Goal: Find specific fact: Find specific fact

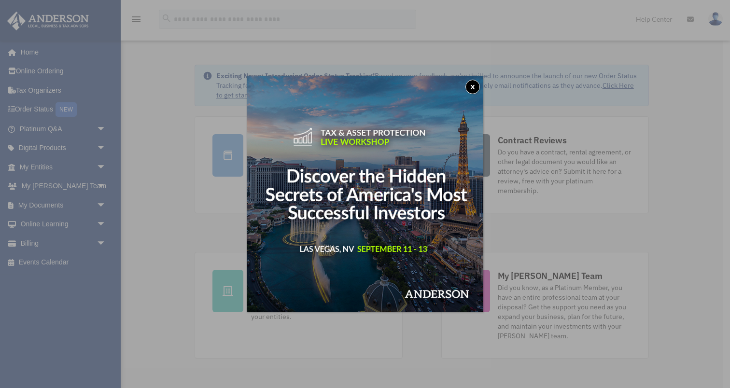
click at [39, 167] on div "x" at bounding box center [365, 194] width 730 height 388
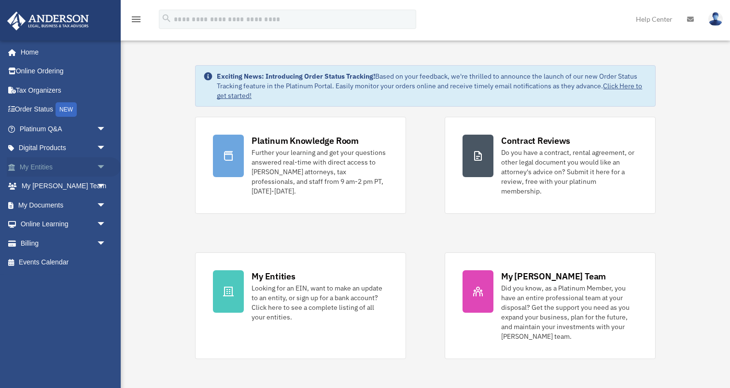
click at [34, 166] on link "My Entities arrow_drop_down" at bounding box center [64, 166] width 114 height 19
click at [100, 167] on span "arrow_drop_down" at bounding box center [106, 167] width 19 height 20
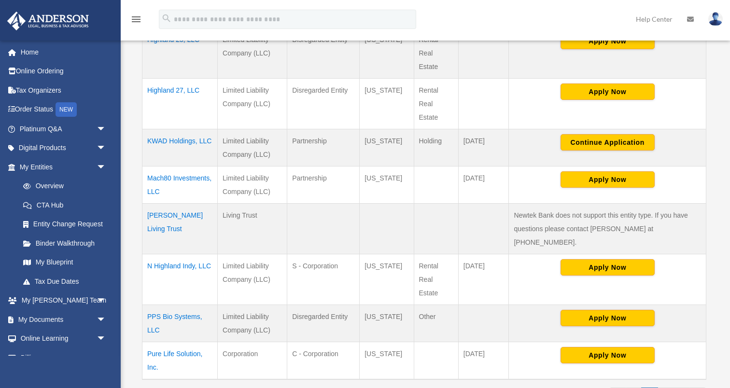
scroll to position [334, 0]
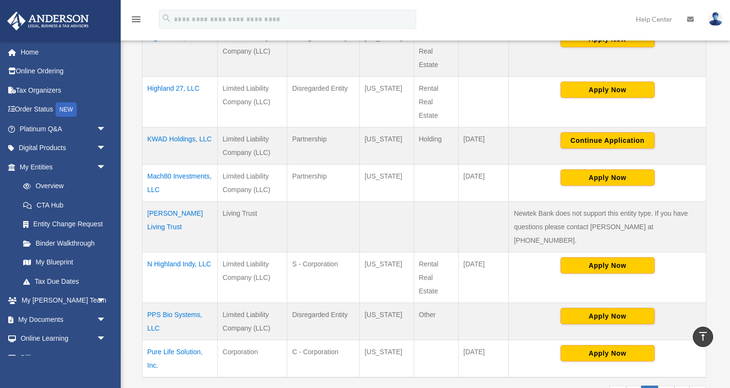
click at [174, 303] on td "PPS Bio Systems, LLC" at bounding box center [179, 321] width 75 height 37
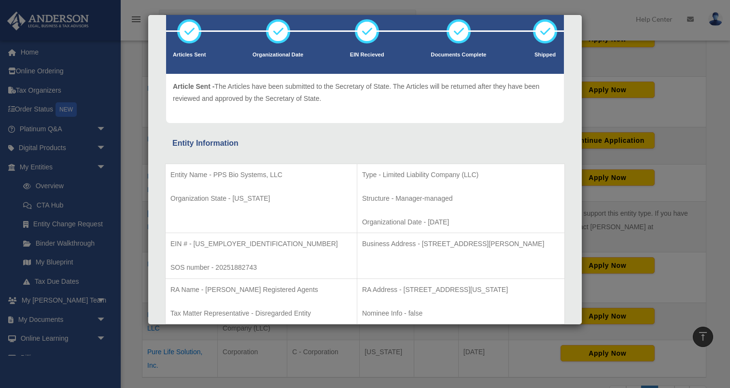
scroll to position [80, 0]
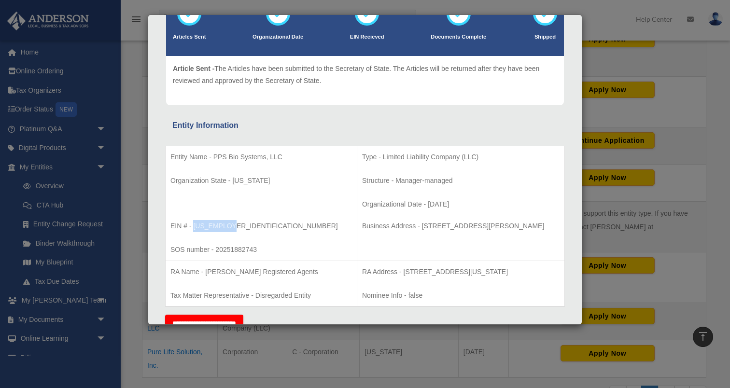
drag, startPoint x: 195, startPoint y: 223, endPoint x: 228, endPoint y: 226, distance: 32.9
click at [228, 226] on p "EIN # - 39-3736009" at bounding box center [262, 226] width 182 height 12
click at [217, 225] on p "EIN # - 39-3736009" at bounding box center [262, 226] width 182 height 12
drag, startPoint x: 195, startPoint y: 223, endPoint x: 229, endPoint y: 226, distance: 34.9
click at [229, 226] on p "EIN # - 39-3736009" at bounding box center [262, 226] width 182 height 12
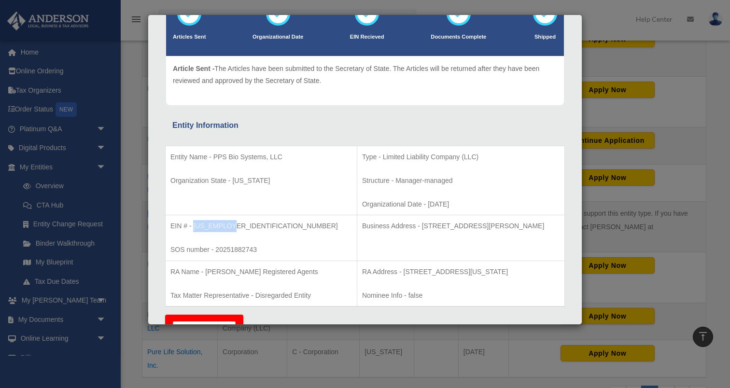
copy p "39-3736009"
